Goal: Information Seeking & Learning: Learn about a topic

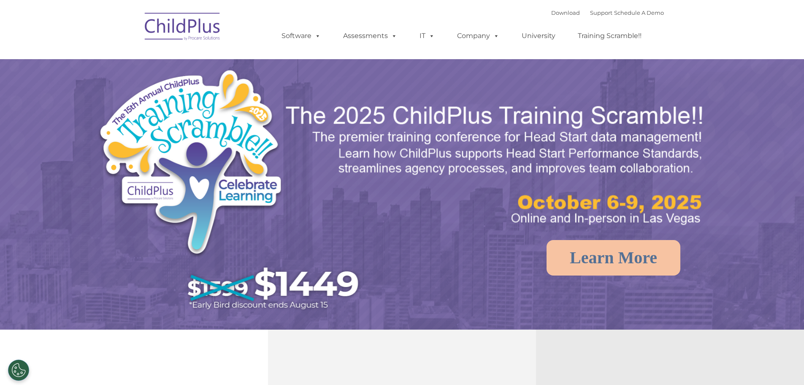
select select "MEDIUM"
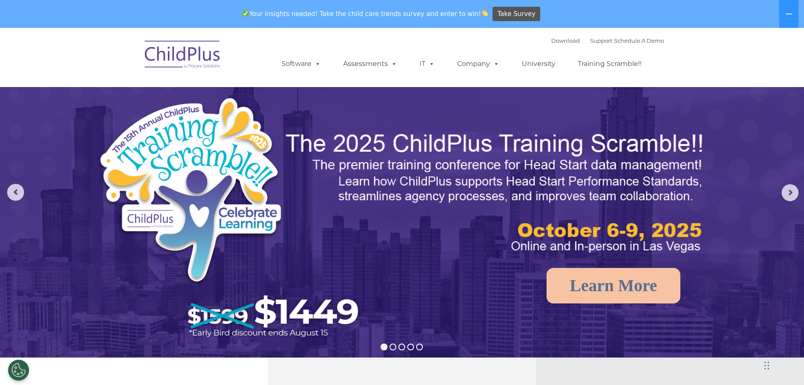
click at [203, 60] on img at bounding box center [183, 56] width 84 height 42
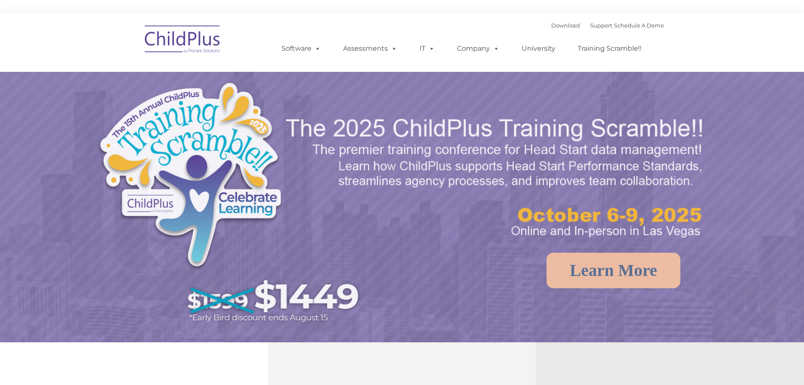
select select "MEDIUM"
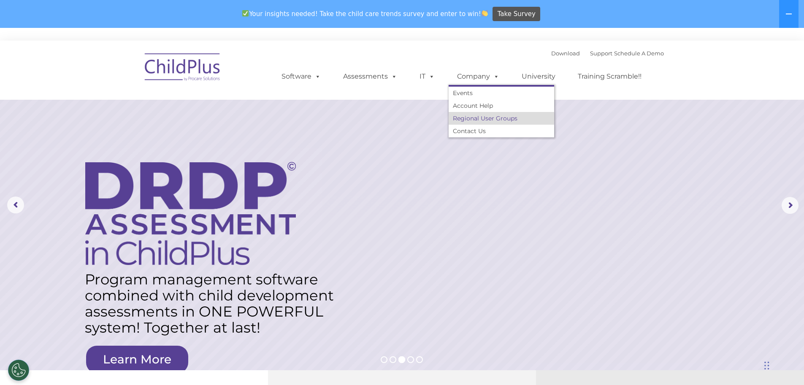
click at [486, 117] on link "Regional User Groups" at bounding box center [502, 118] width 106 height 13
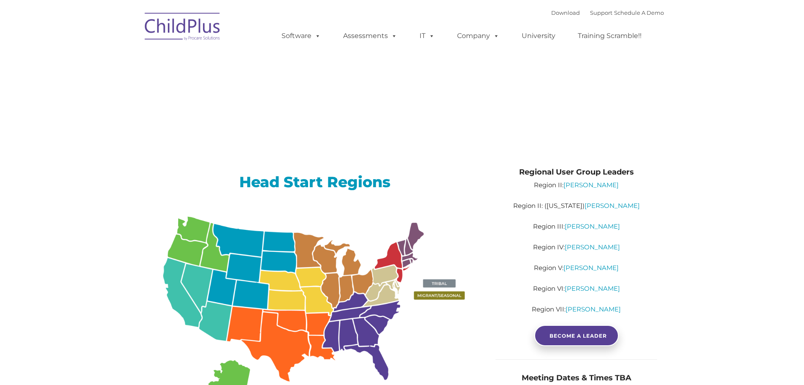
type input ""
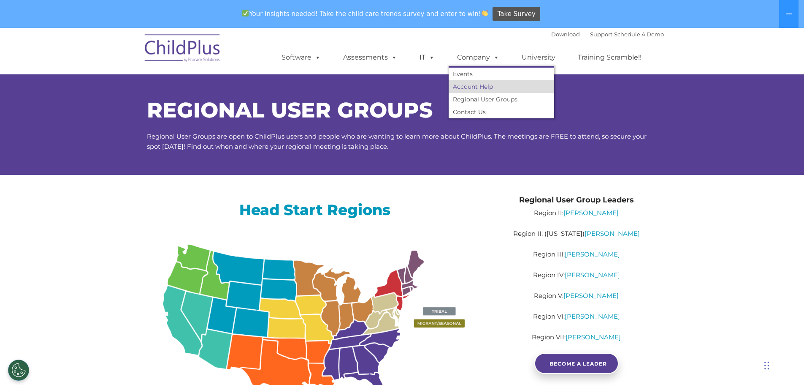
click at [466, 86] on link "Account Help" at bounding box center [502, 86] width 106 height 13
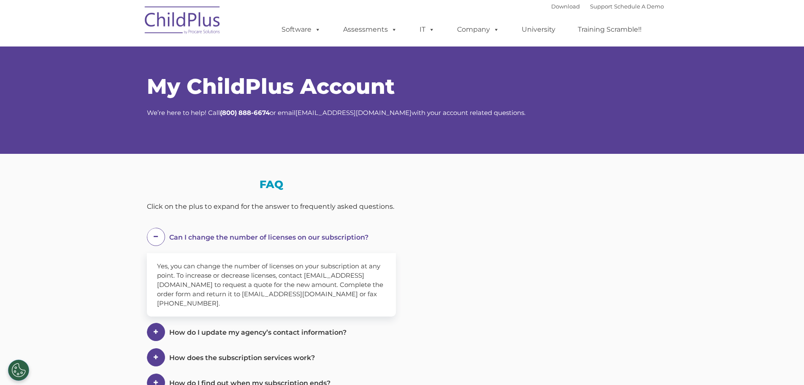
select select "MEDIUM"
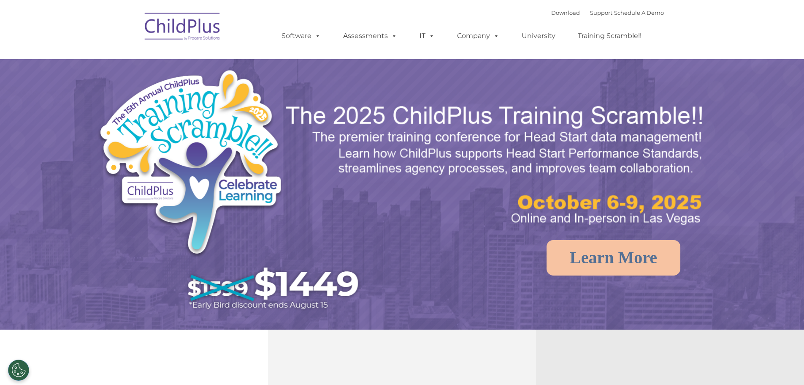
select select "MEDIUM"
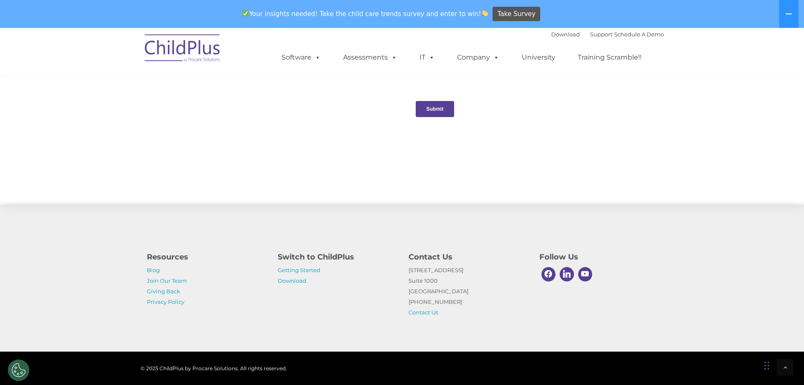
scroll to position [861, 0]
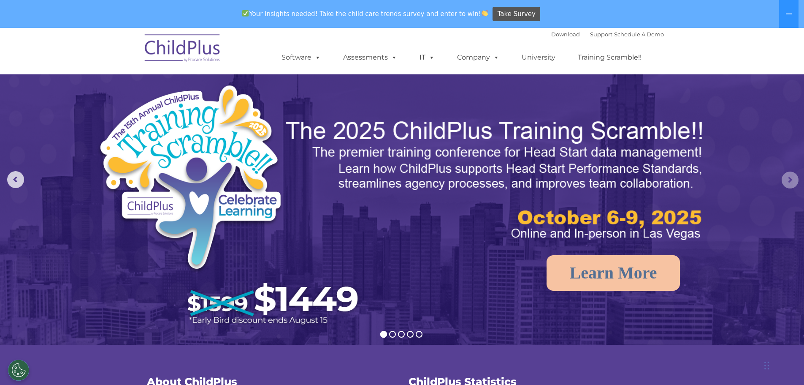
click at [792, 181] on rs-arrow at bounding box center [790, 179] width 17 height 17
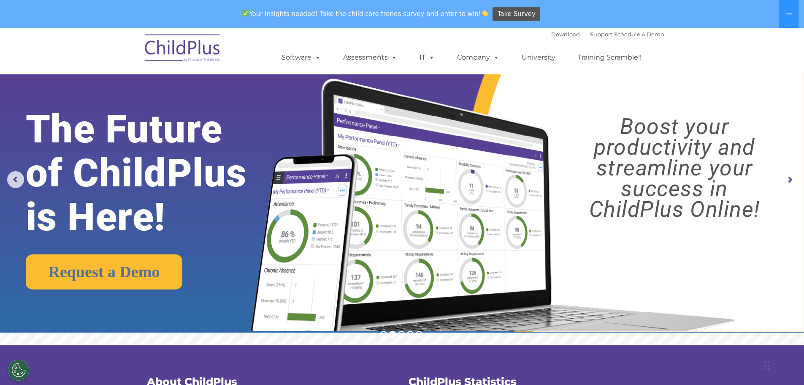
click at [792, 181] on rs-arrow at bounding box center [790, 179] width 17 height 17
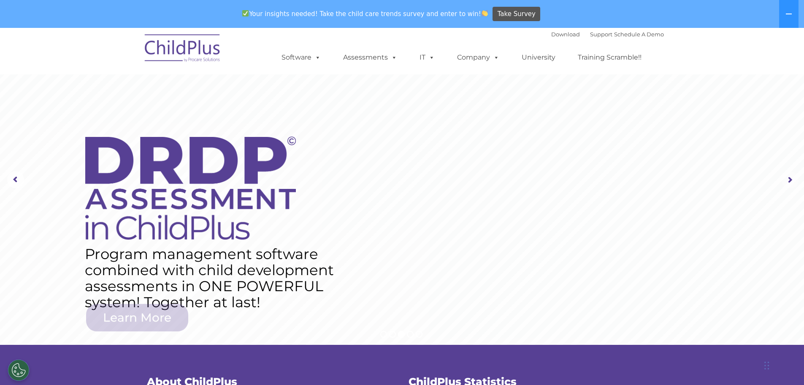
click at [790, 179] on rs-arrow at bounding box center [790, 179] width 17 height 17
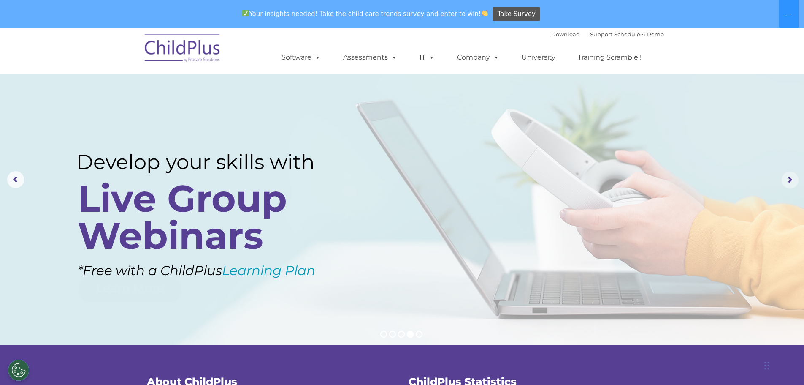
click at [790, 179] on rs-arrow at bounding box center [790, 179] width 17 height 17
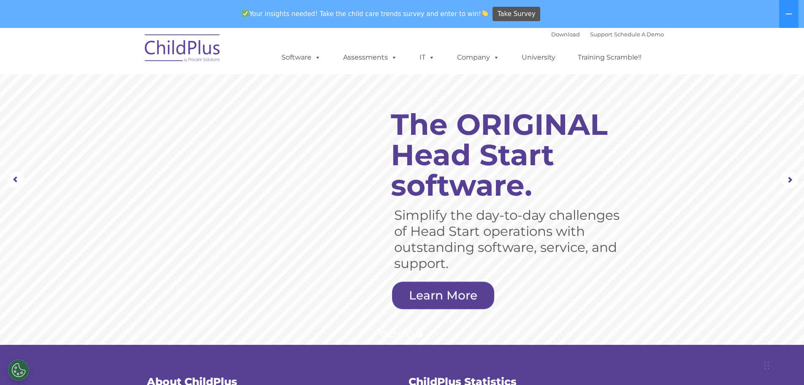
click at [176, 52] on img at bounding box center [183, 49] width 84 height 42
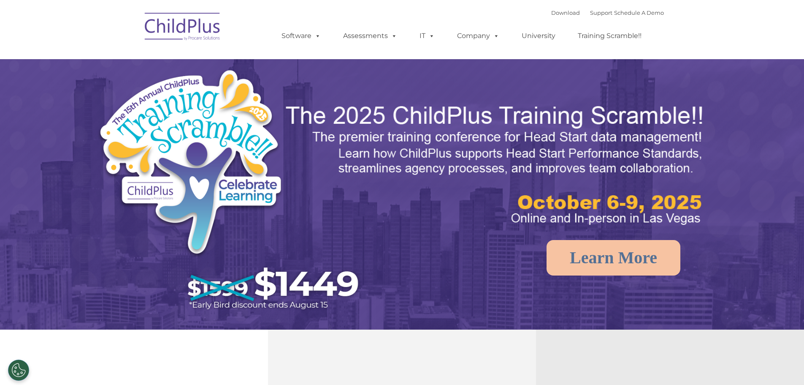
select select "MEDIUM"
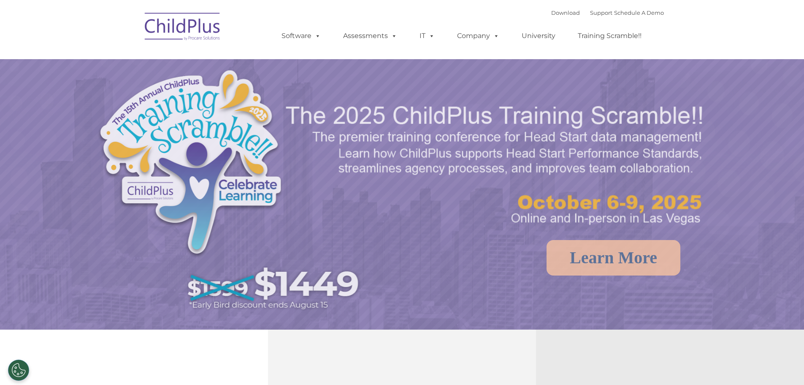
select select "MEDIUM"
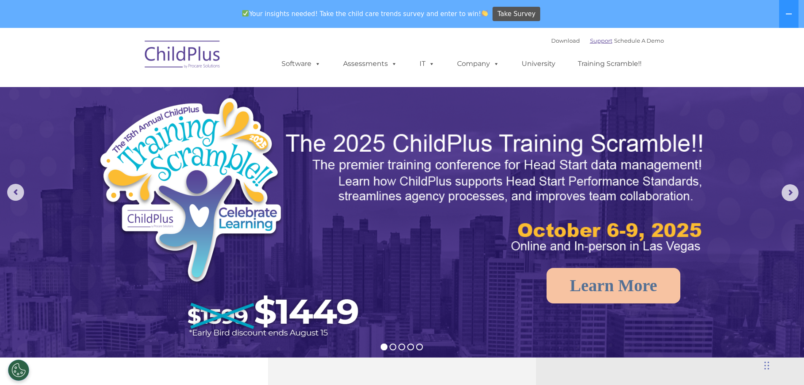
click at [591, 41] on link "Support" at bounding box center [601, 40] width 22 height 7
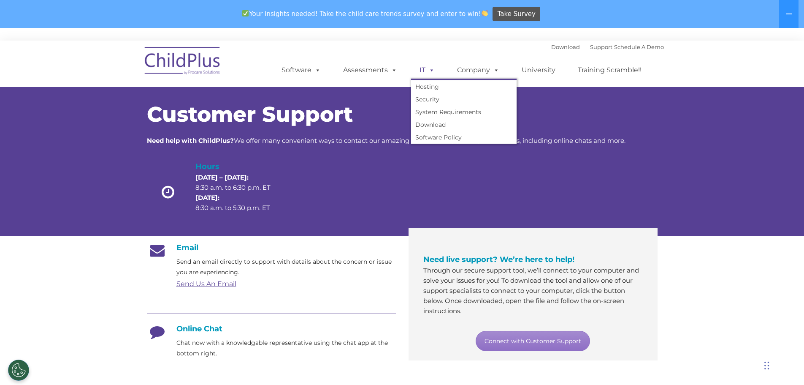
click at [432, 70] on span at bounding box center [430, 70] width 9 height 8
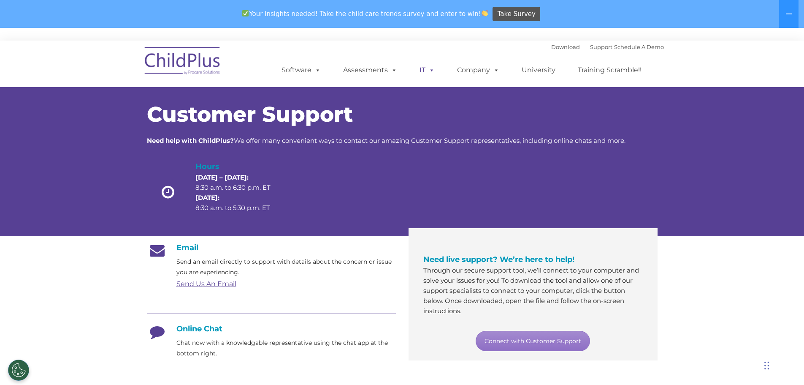
click at [432, 70] on span at bounding box center [430, 70] width 9 height 8
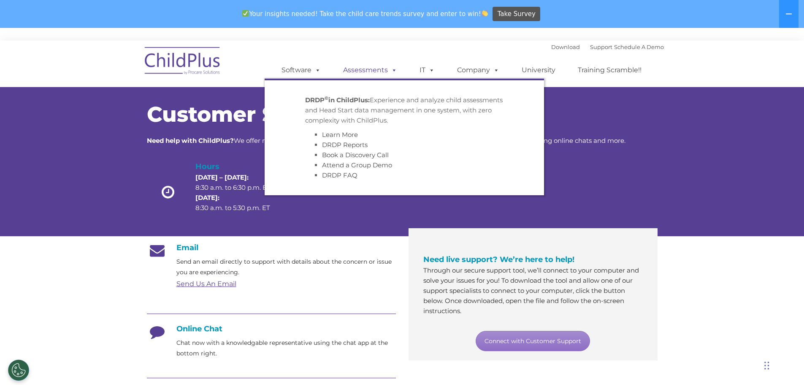
click at [393, 71] on span at bounding box center [392, 70] width 9 height 8
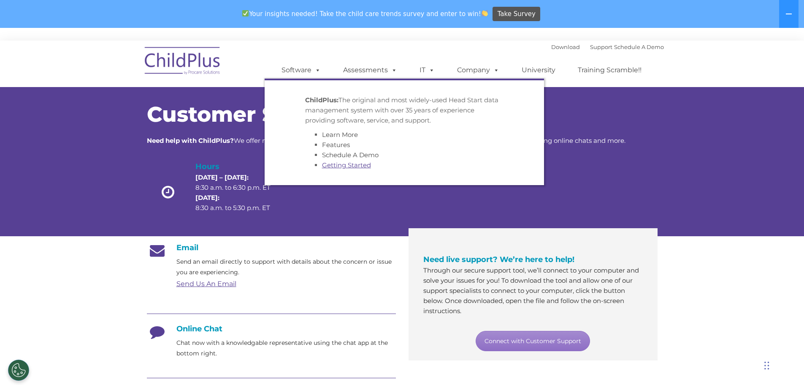
click at [340, 166] on link "Getting Started" at bounding box center [346, 165] width 49 height 8
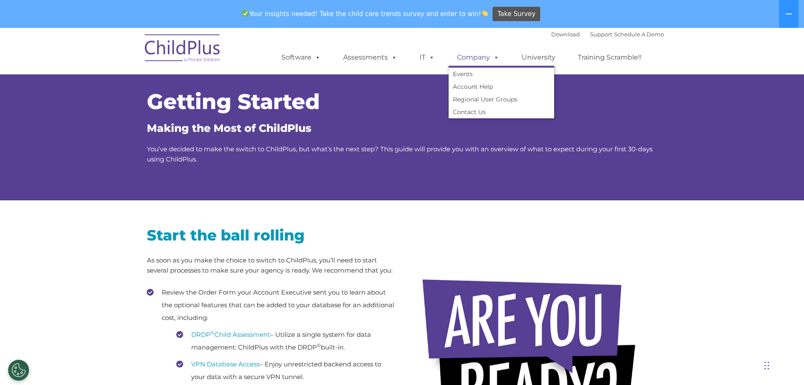
click at [495, 57] on span at bounding box center [494, 57] width 9 height 8
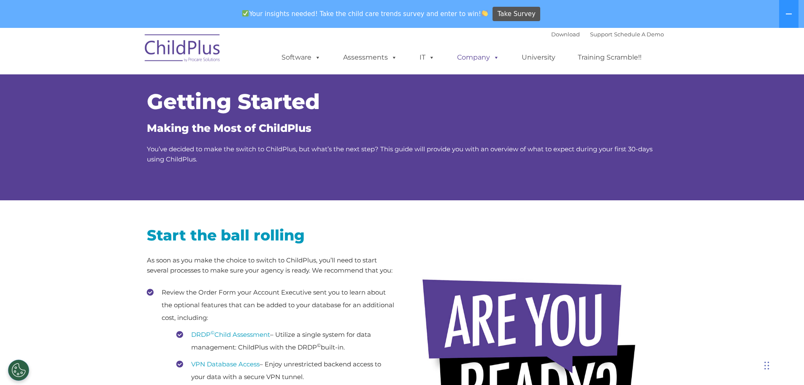
click at [495, 57] on span at bounding box center [494, 57] width 9 height 8
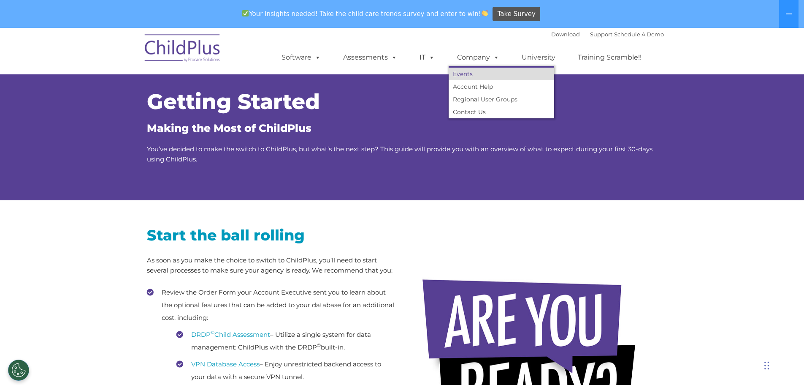
click at [470, 74] on link "Events" at bounding box center [502, 74] width 106 height 13
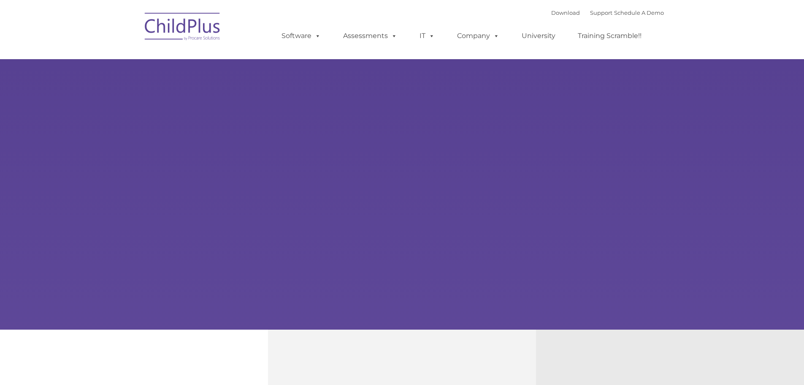
type input ""
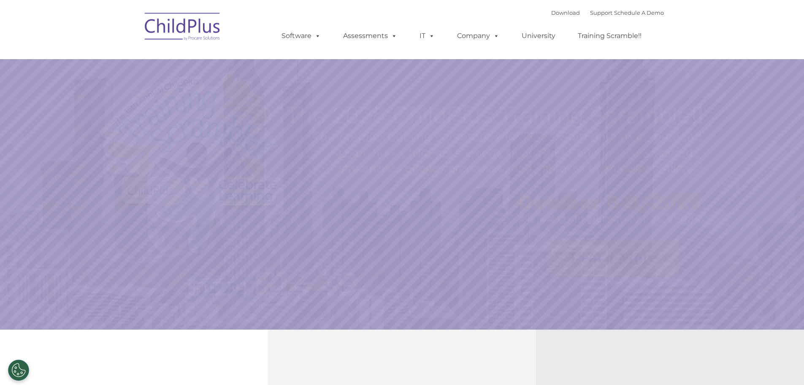
select select "MEDIUM"
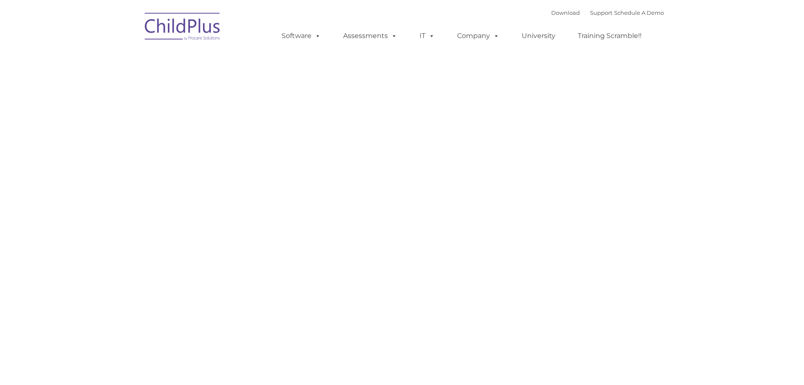
type input ""
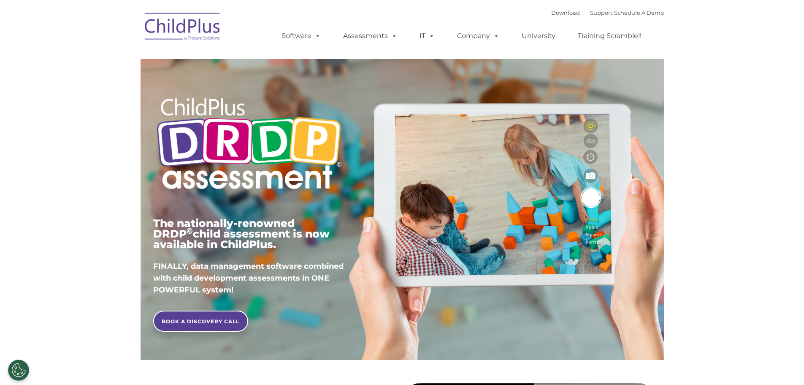
type input ""
